Goal: Task Accomplishment & Management: Use online tool/utility

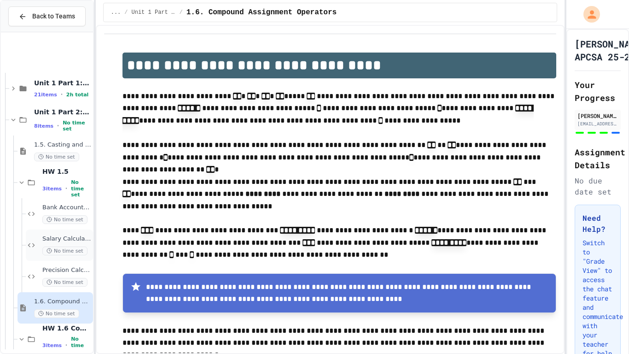
scroll to position [105, 0]
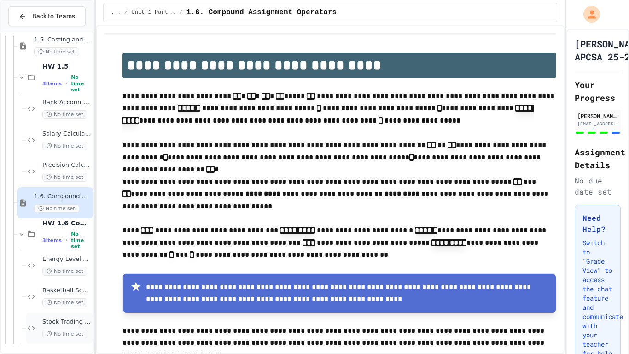
click at [66, 321] on span "Stock Trading Simulator" at bounding box center [66, 322] width 49 height 8
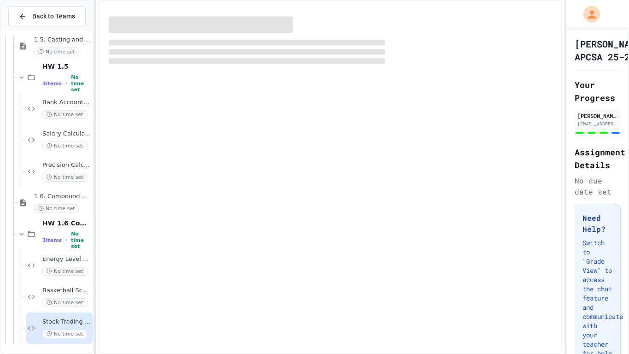
scroll to position [94, 0]
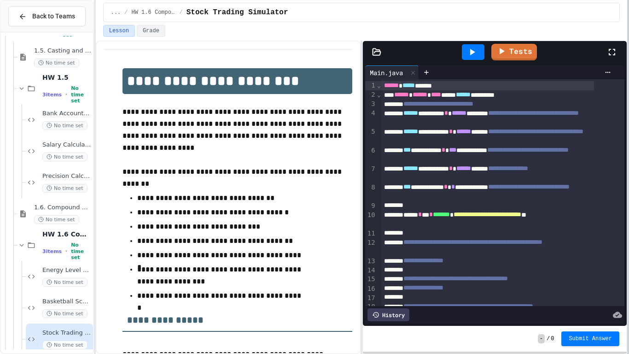
click at [628, 183] on div at bounding box center [628, 177] width 2 height 354
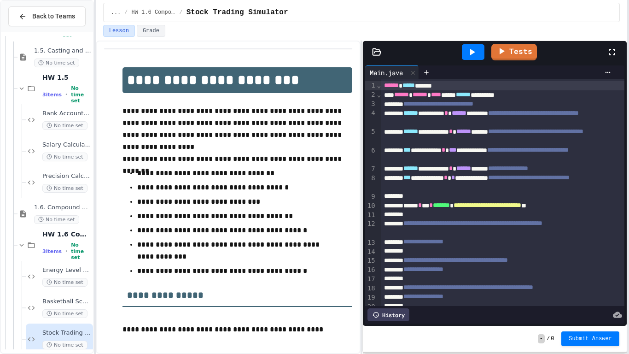
scroll to position [0, 0]
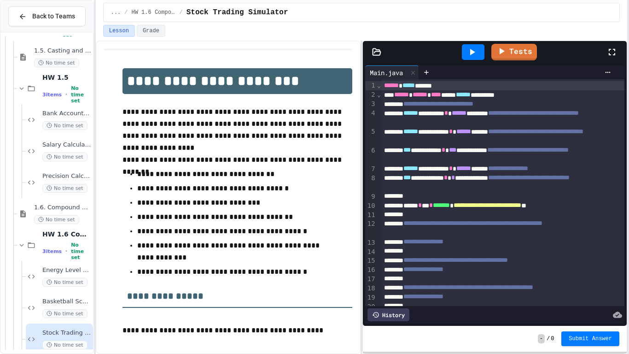
click at [462, 252] on div at bounding box center [503, 250] width 244 height 9
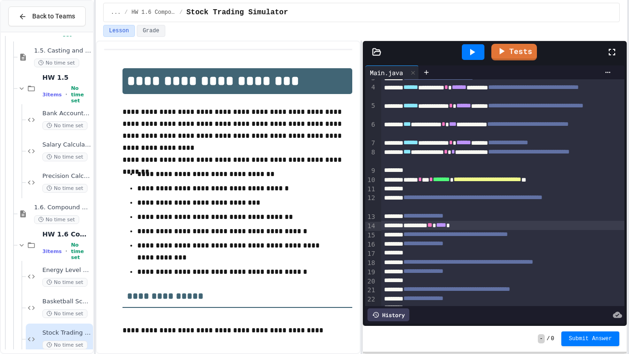
scroll to position [27, 0]
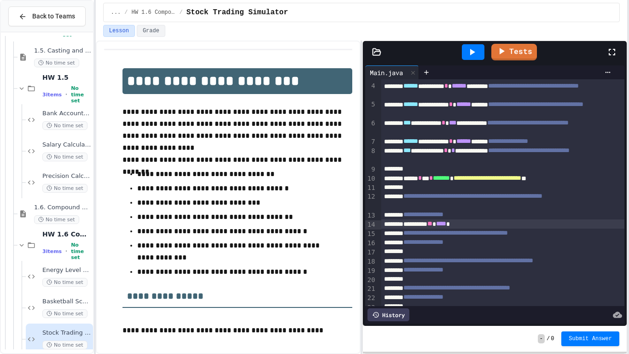
click at [510, 251] on div at bounding box center [503, 251] width 244 height 9
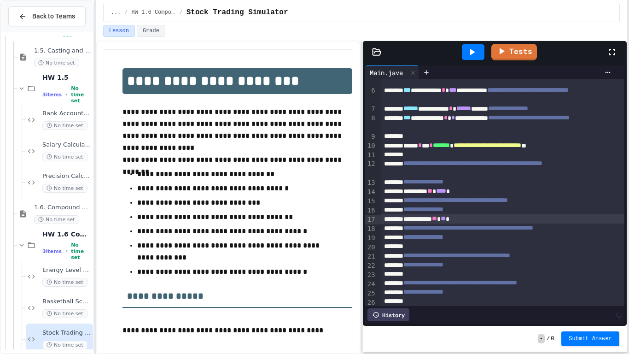
scroll to position [72, 0]
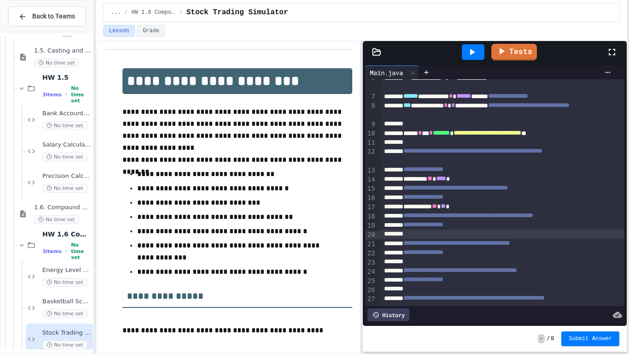
click at [506, 238] on div at bounding box center [503, 233] width 244 height 9
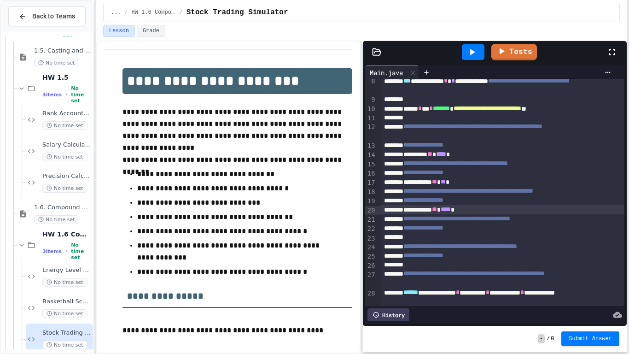
scroll to position [98, 0]
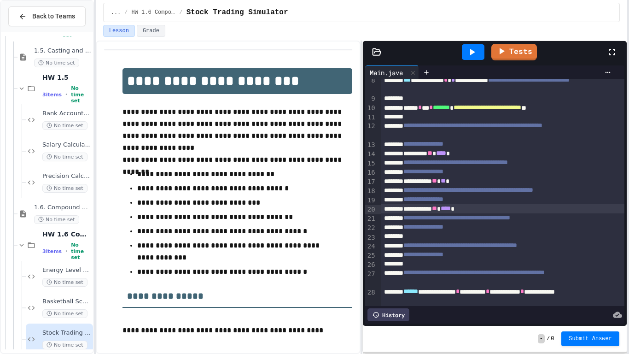
click at [508, 242] on span "**********" at bounding box center [460, 245] width 114 height 6
click at [505, 238] on div at bounding box center [503, 236] width 244 height 9
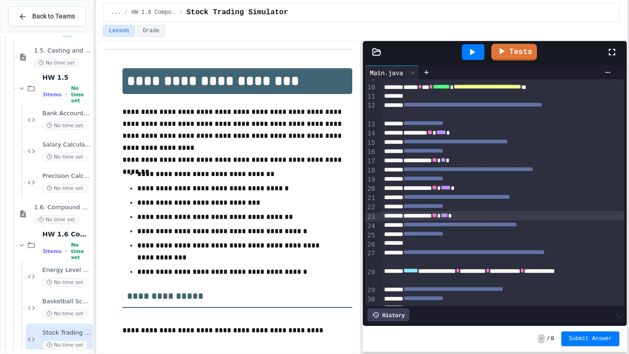
scroll to position [119, 0]
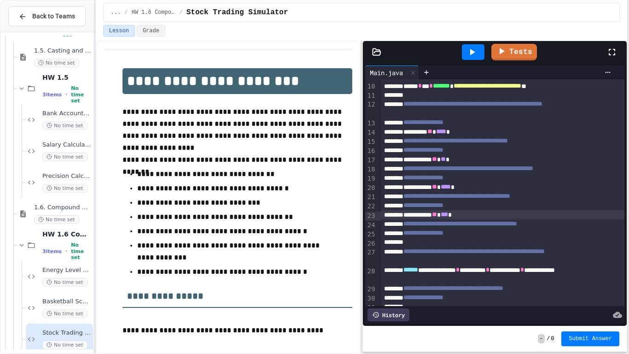
click at [512, 244] on div at bounding box center [503, 242] width 244 height 9
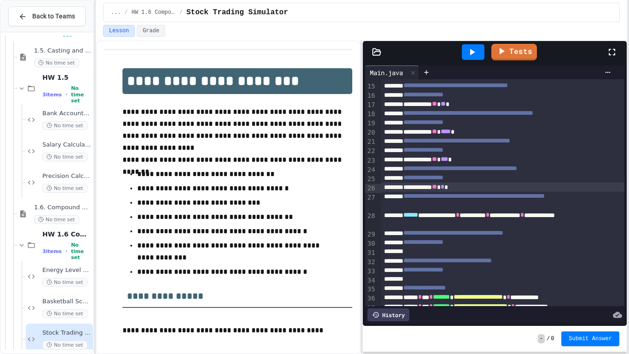
scroll to position [178, 0]
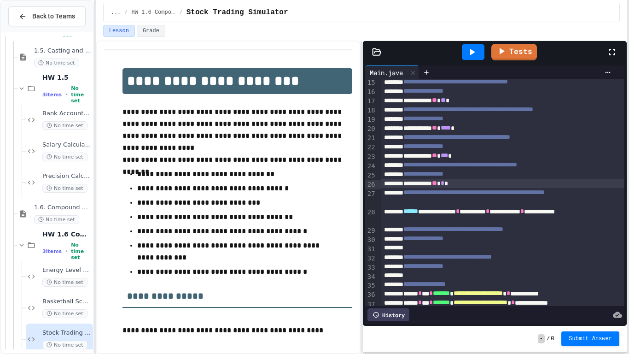
click at [512, 251] on div at bounding box center [503, 247] width 244 height 9
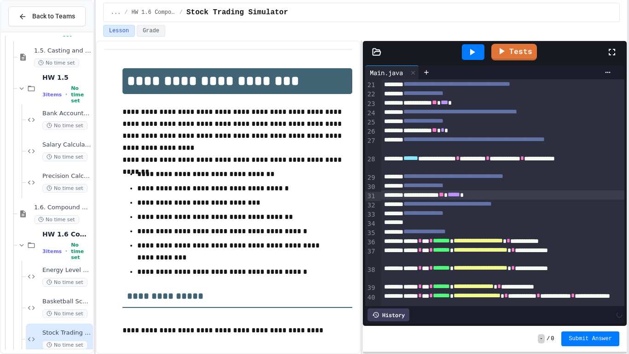
scroll to position [232, 0]
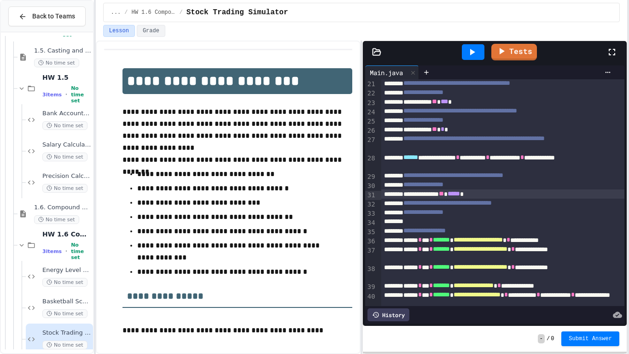
click at [493, 226] on div at bounding box center [503, 221] width 244 height 9
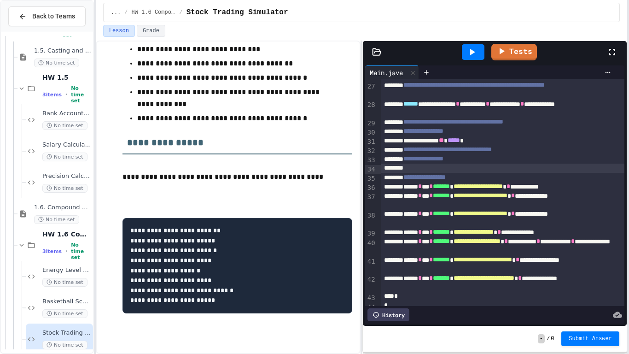
scroll to position [293, 0]
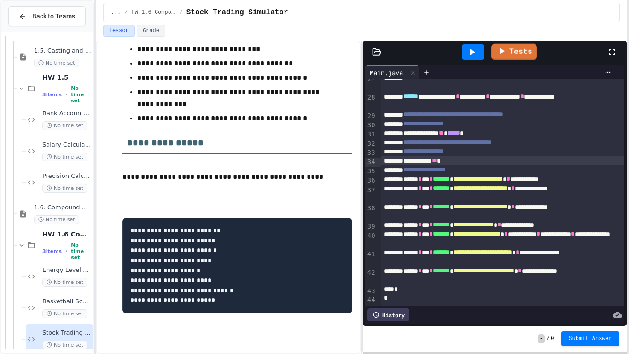
click at [481, 51] on div at bounding box center [473, 52] width 23 height 16
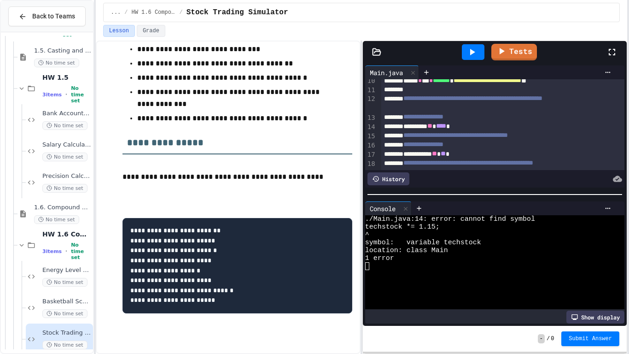
scroll to position [123, 0]
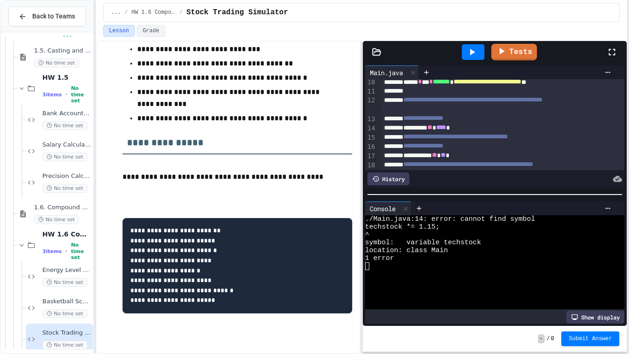
click at [432, 129] on div "********* ** **** *" at bounding box center [503, 127] width 244 height 9
click at [476, 54] on icon at bounding box center [471, 52] width 11 height 11
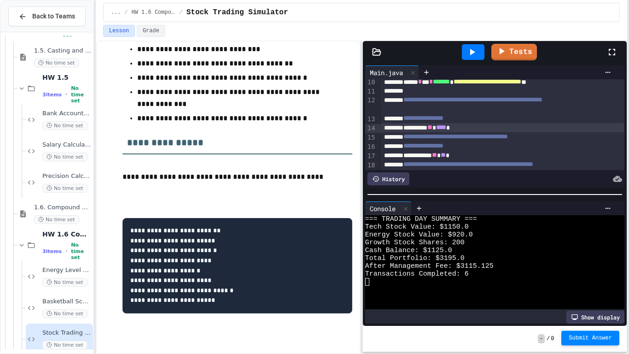
click at [604, 340] on span "Submit Answer" at bounding box center [590, 337] width 43 height 7
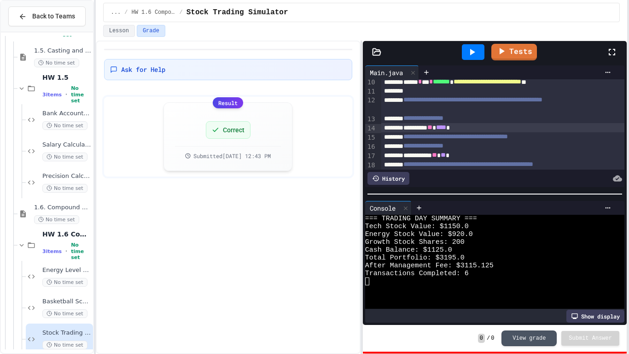
scroll to position [105, 0]
